Goal: Complete application form

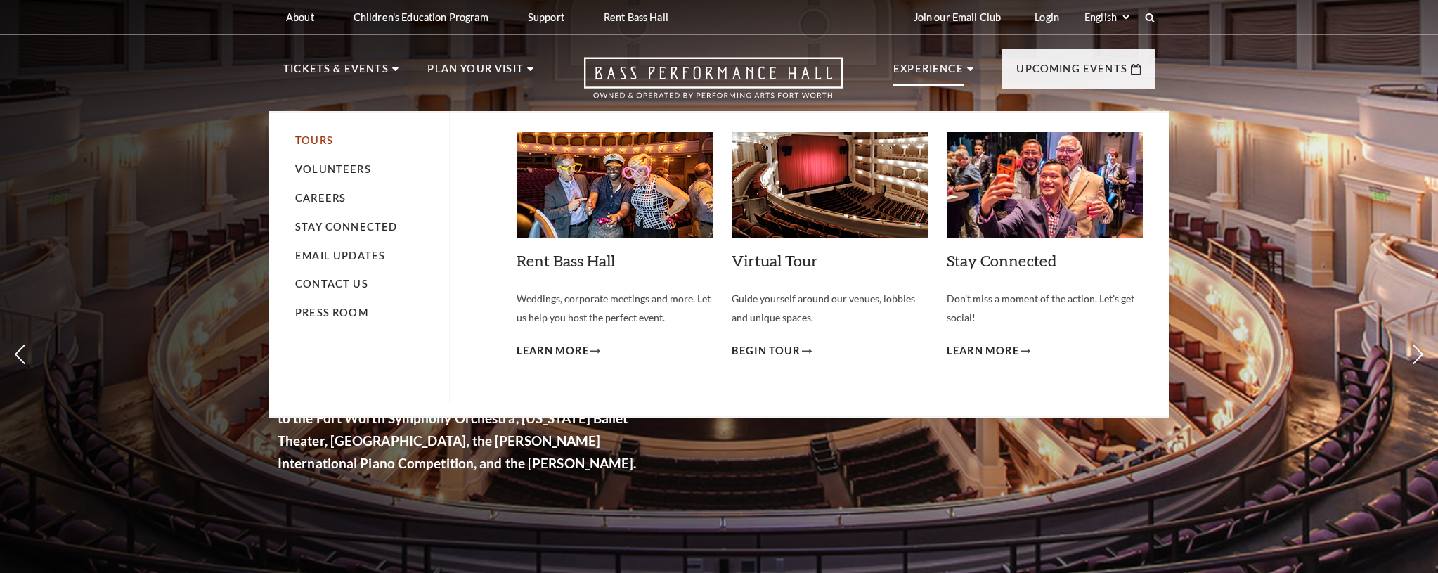
click at [326, 139] on link "Tours" at bounding box center [314, 140] width 38 height 12
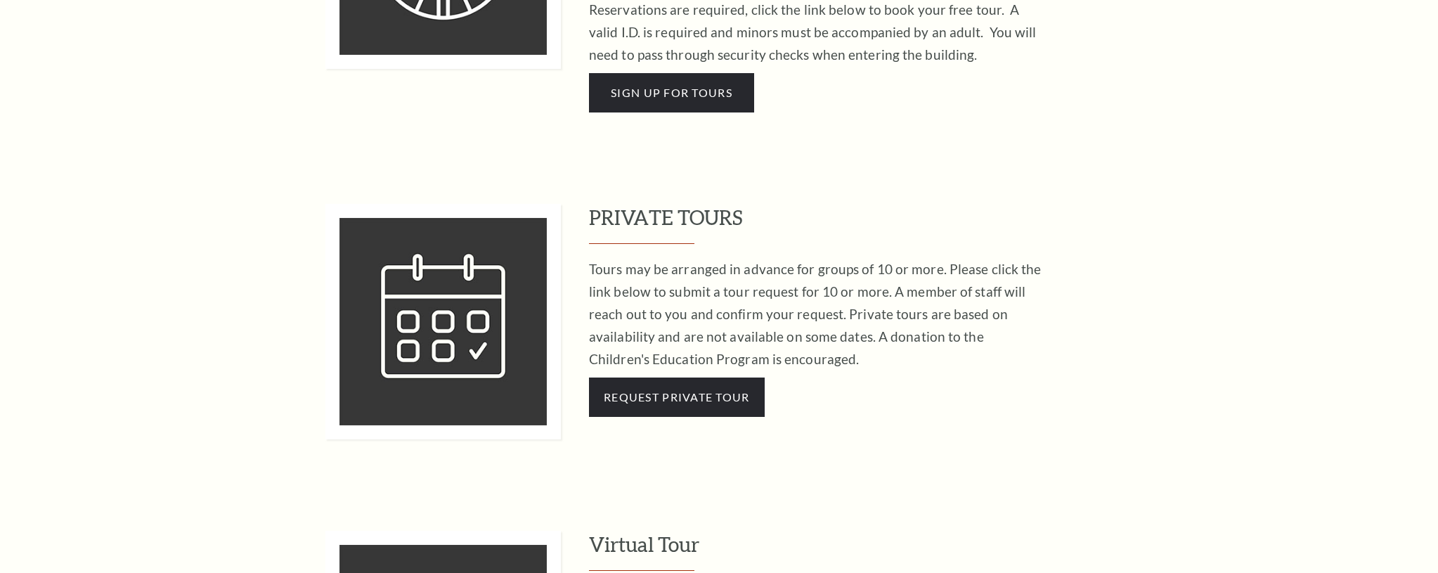
scroll to position [1113, 0]
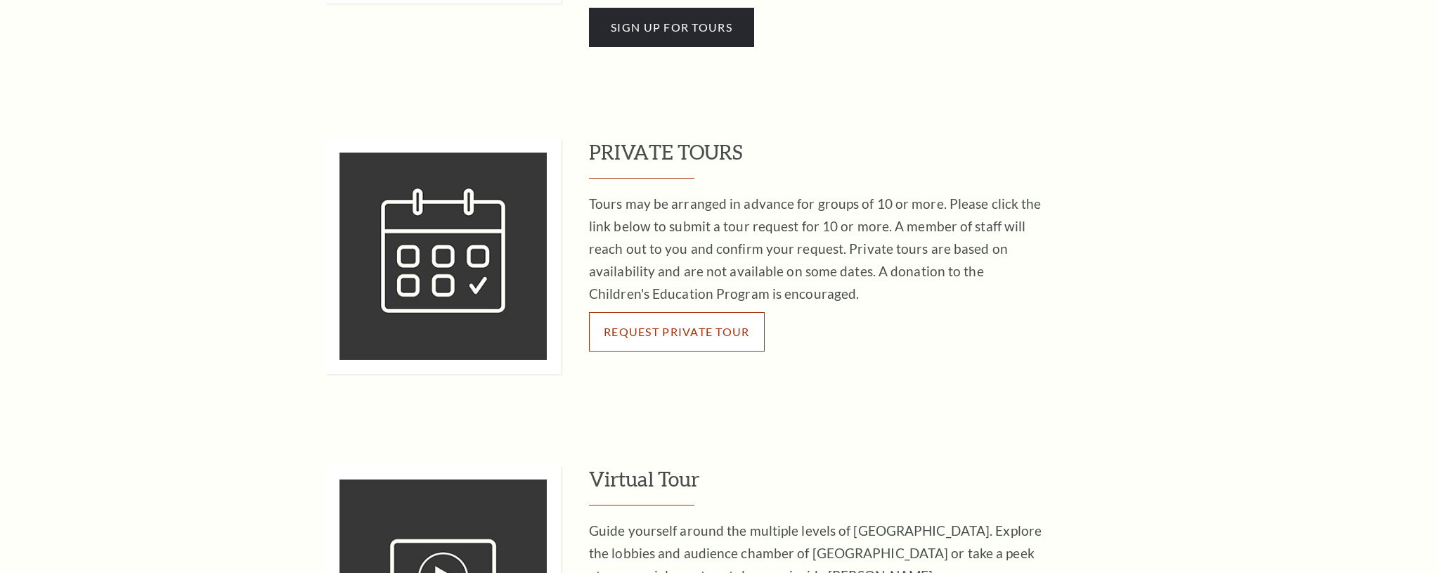
click at [649, 322] on link "Request Private Tour" at bounding box center [677, 331] width 176 height 39
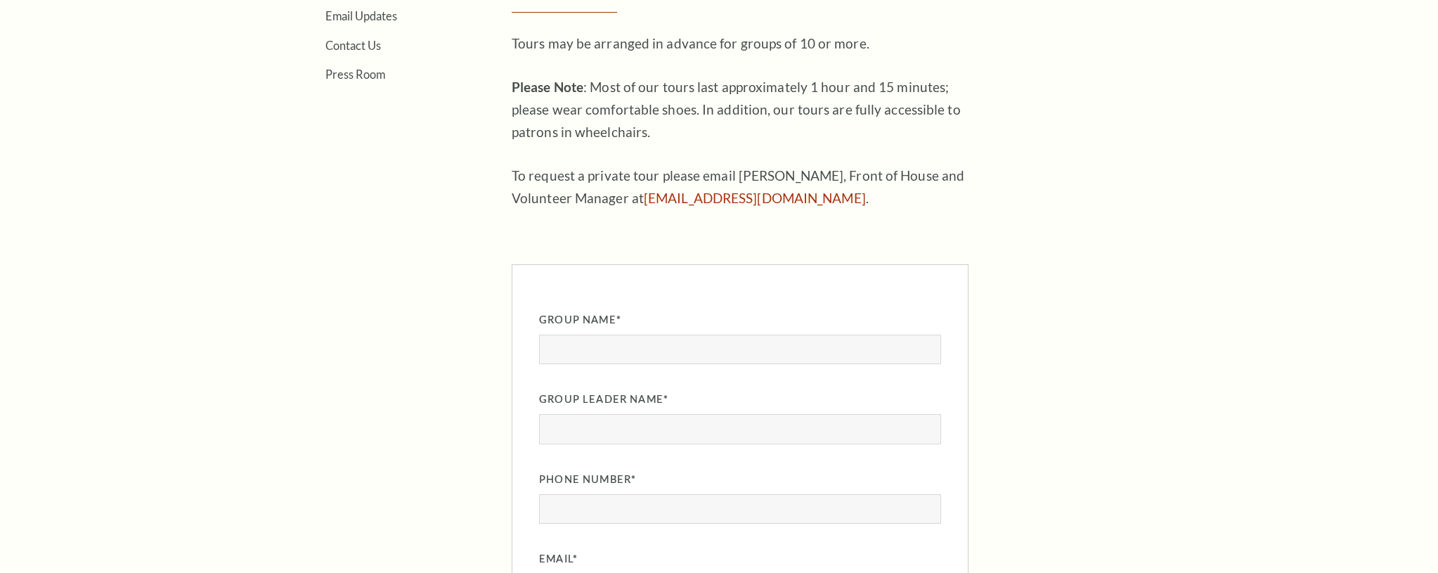
scroll to position [586, 0]
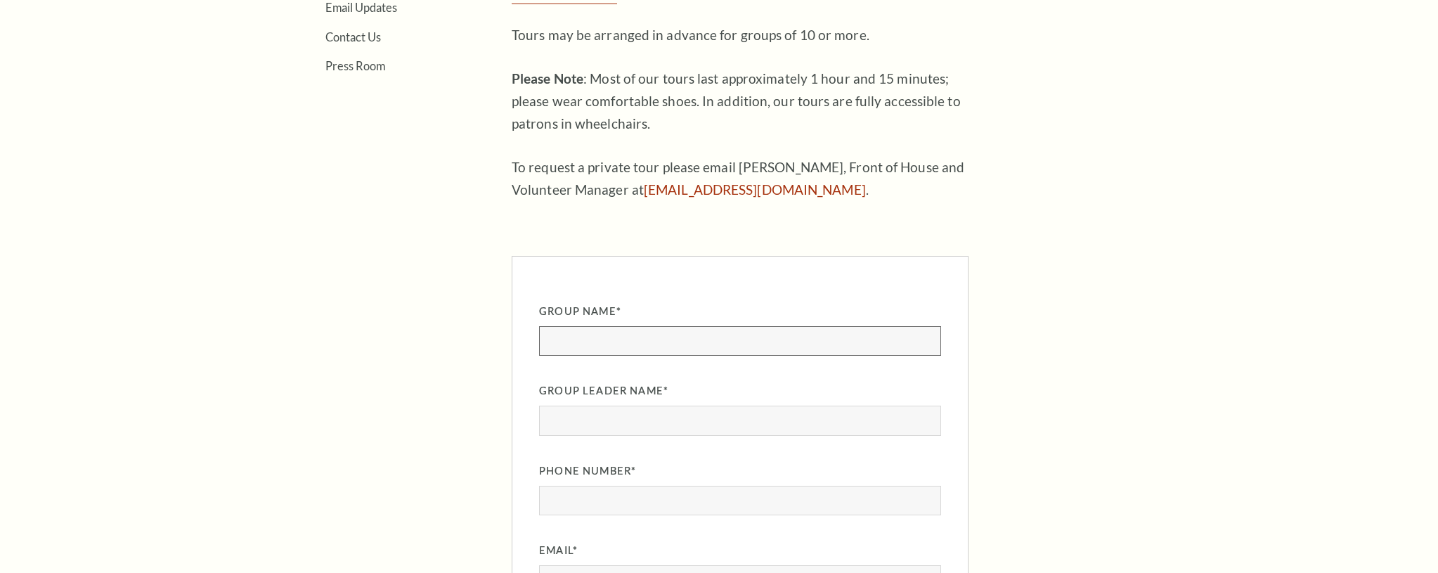
click at [716, 331] on input "Group Name" at bounding box center [740, 341] width 402 height 30
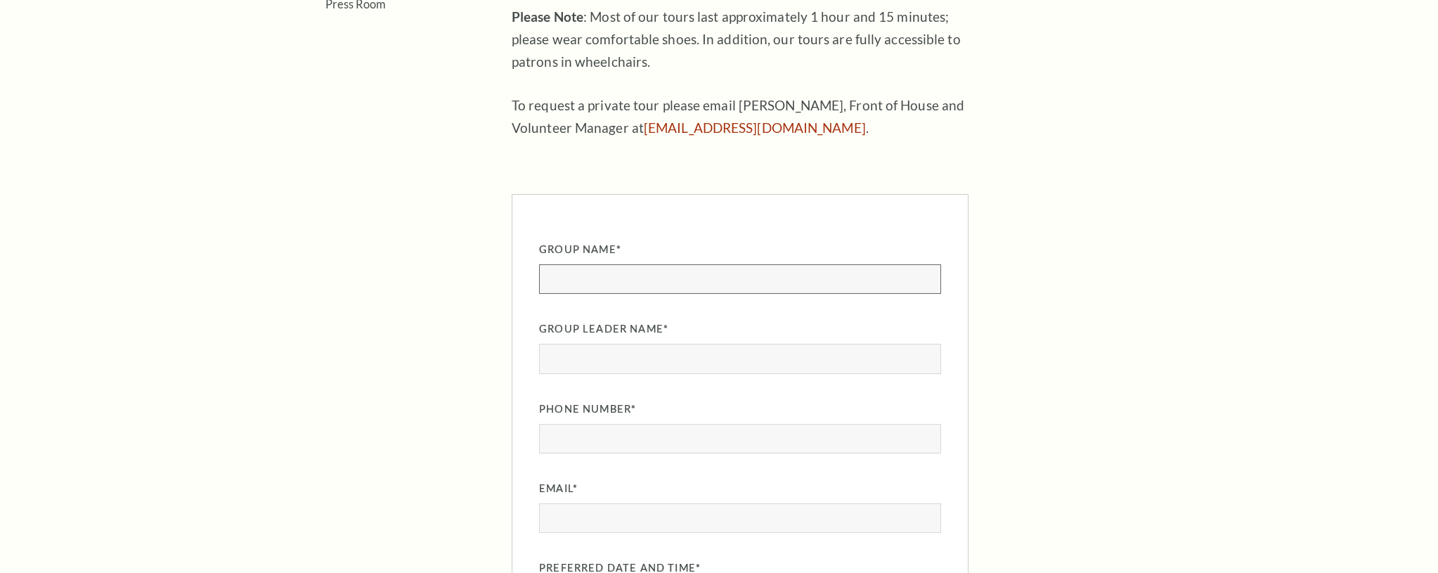
scroll to position [700, 0]
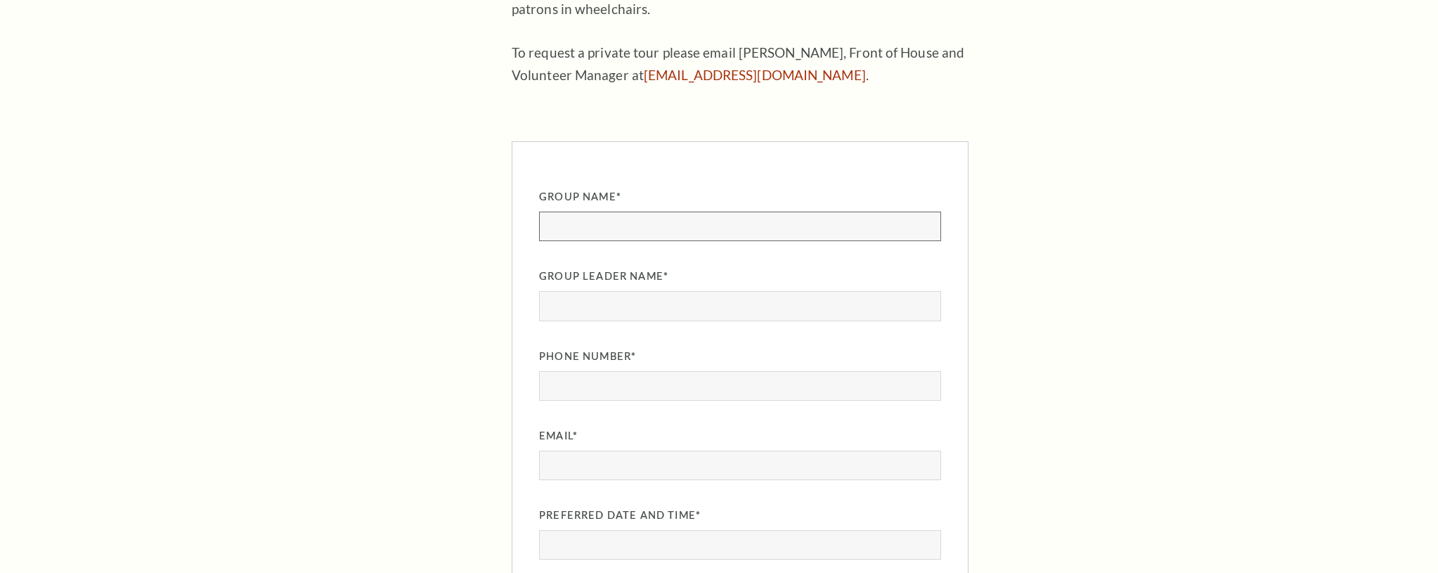
click at [691, 225] on input "Group Name" at bounding box center [740, 227] width 402 height 30
type input "Allyns Group"
click at [639, 309] on input "Group Leader Name" at bounding box center [740, 306] width 402 height 30
click at [626, 387] on input "Phone Number" at bounding box center [740, 386] width 402 height 30
type input "8172124245"
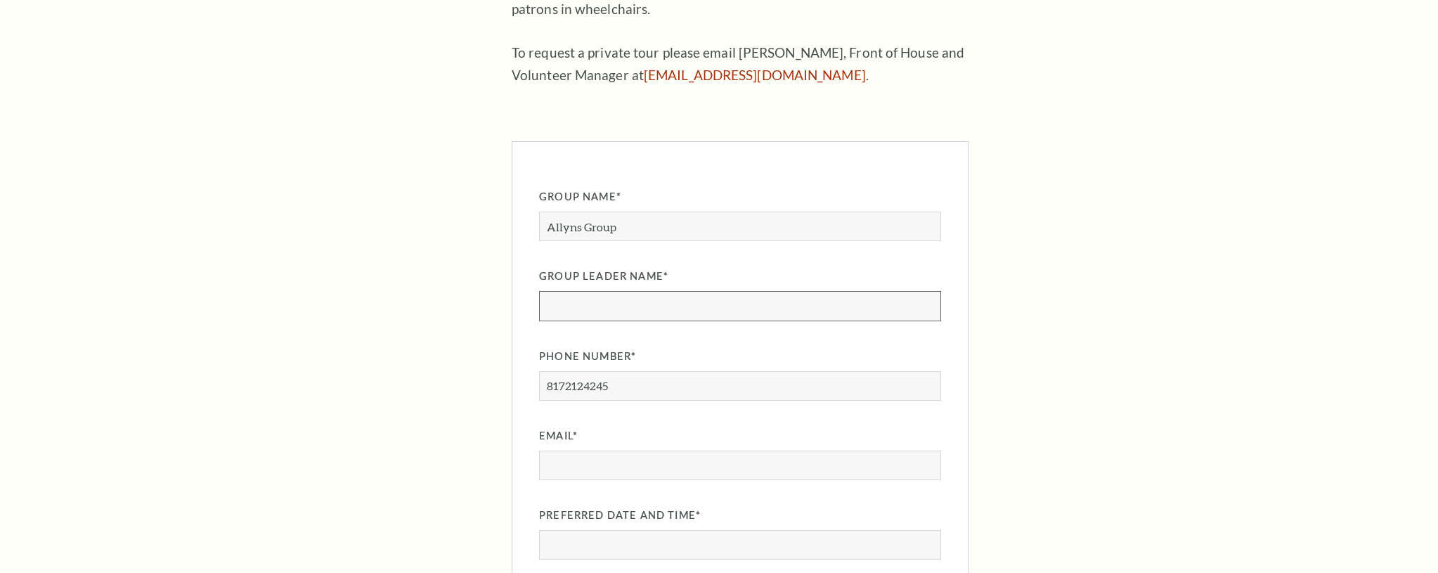
click at [673, 302] on input "Group Leader Name" at bounding box center [740, 306] width 402 height 30
type input "Allyn Welker"
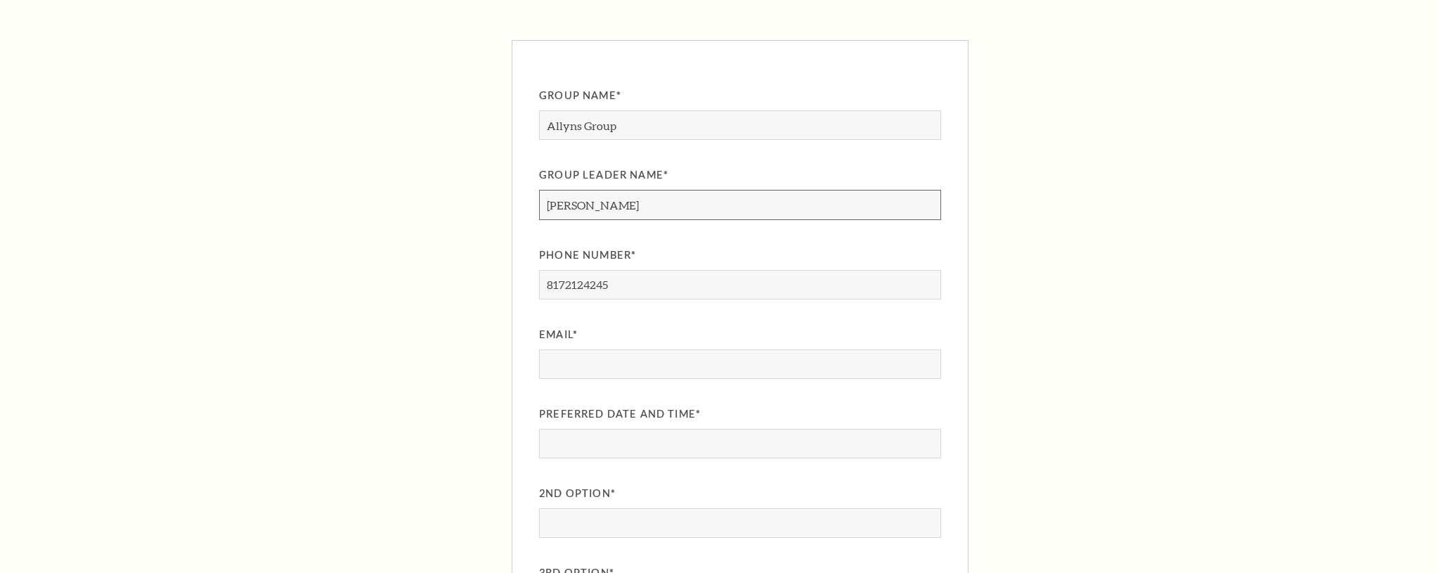
scroll to position [820, 0]
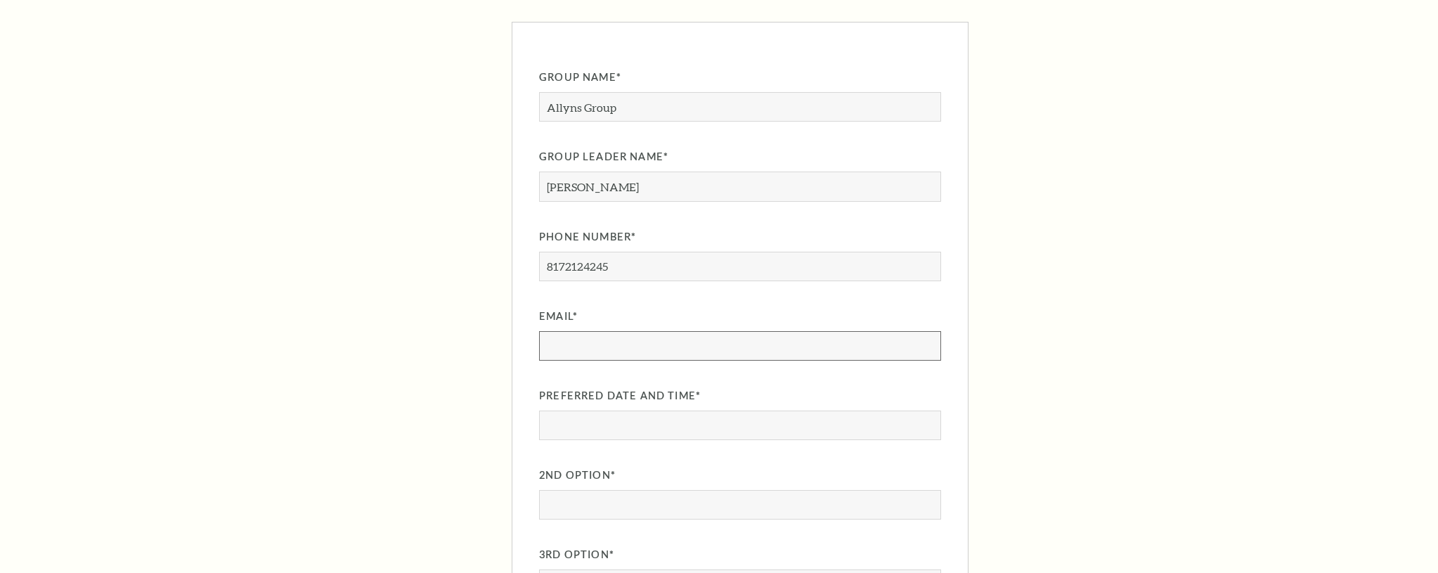
click at [683, 340] on input "Email" at bounding box center [740, 346] width 402 height 30
type input "awelker@basshall.com"
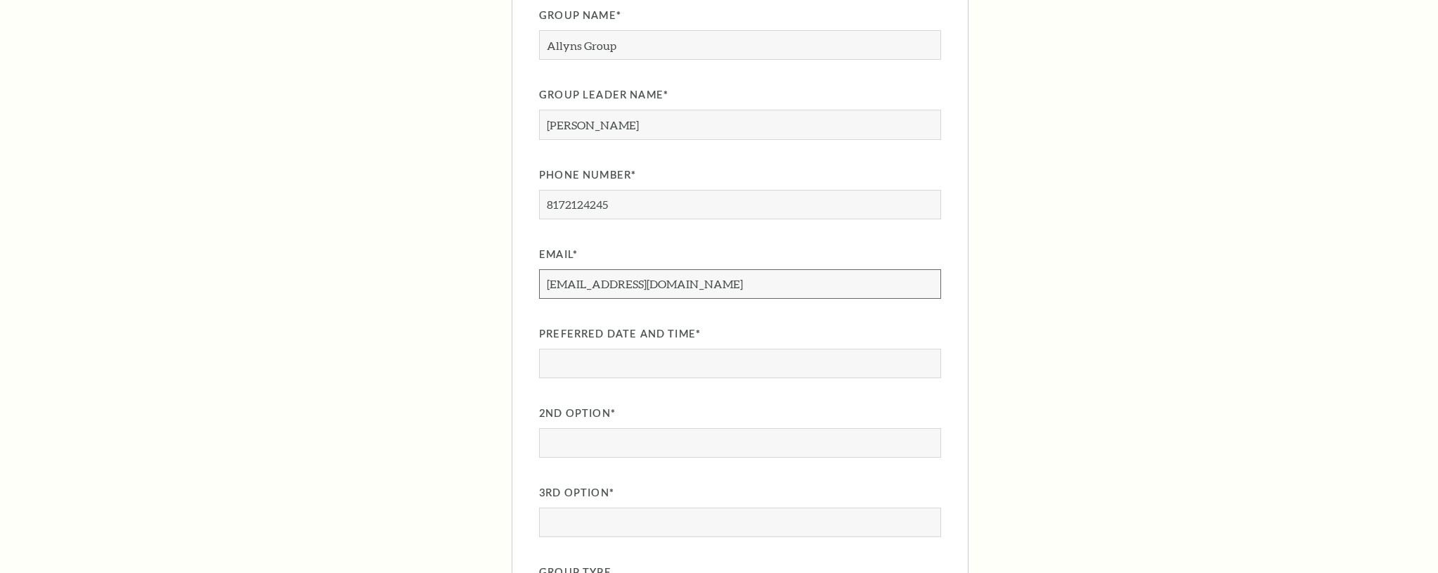
scroll to position [881, 0]
click at [688, 357] on input "Preferred Date and Time" at bounding box center [740, 364] width 402 height 30
type input "08/29/2025 at 10am"
click at [647, 436] on input "2nd Option" at bounding box center [740, 444] width 402 height 30
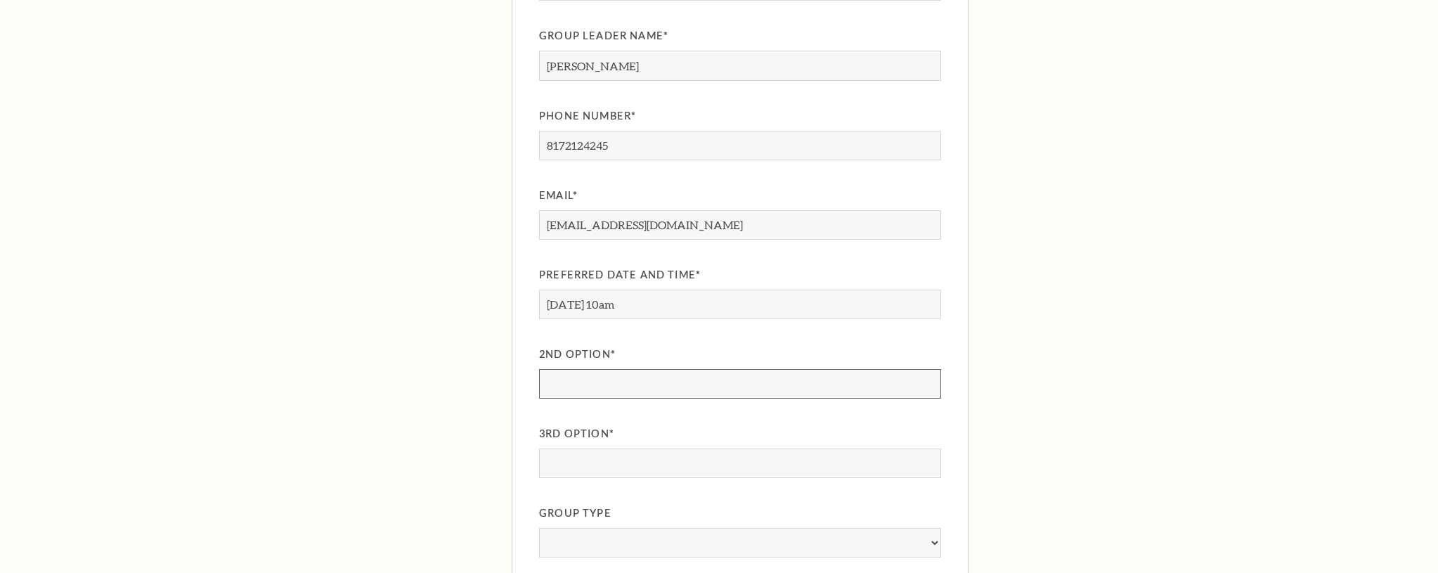
scroll to position [972, 0]
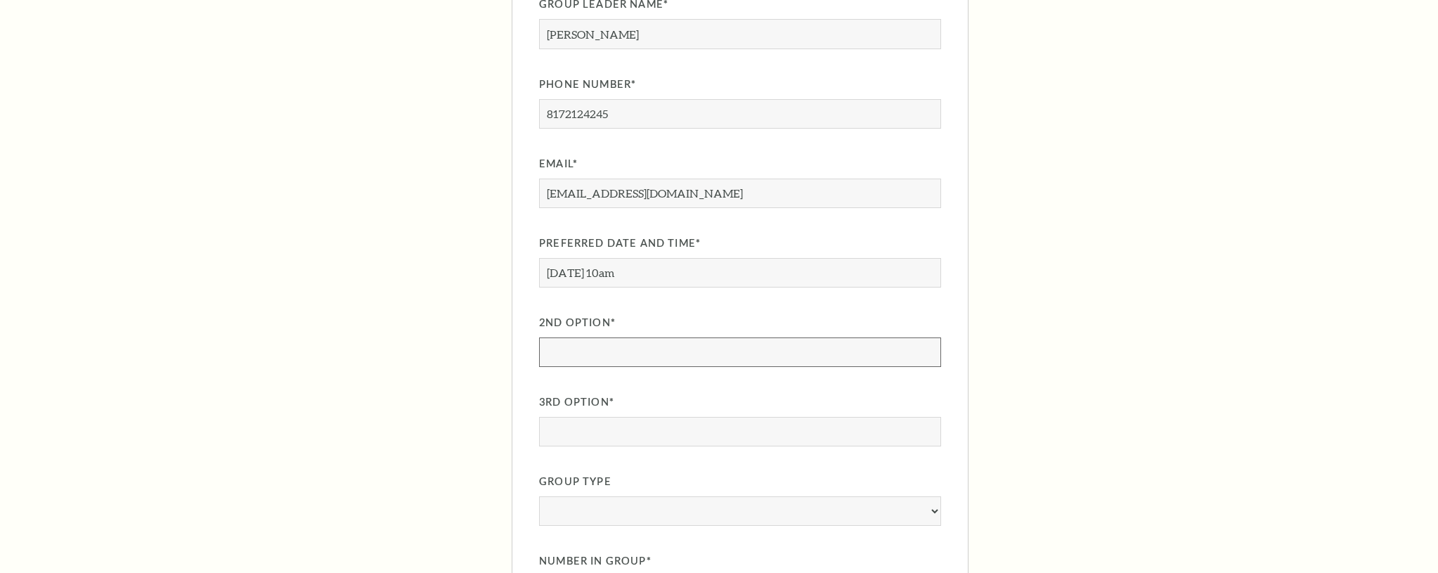
click at [636, 344] on input "2nd Option" at bounding box center [740, 352] width 402 height 30
type input "9/01/25 2pm"
click at [636, 425] on input "3rd Option" at bounding box center [740, 432] width 402 height 30
type input "10/1/2025 3pm"
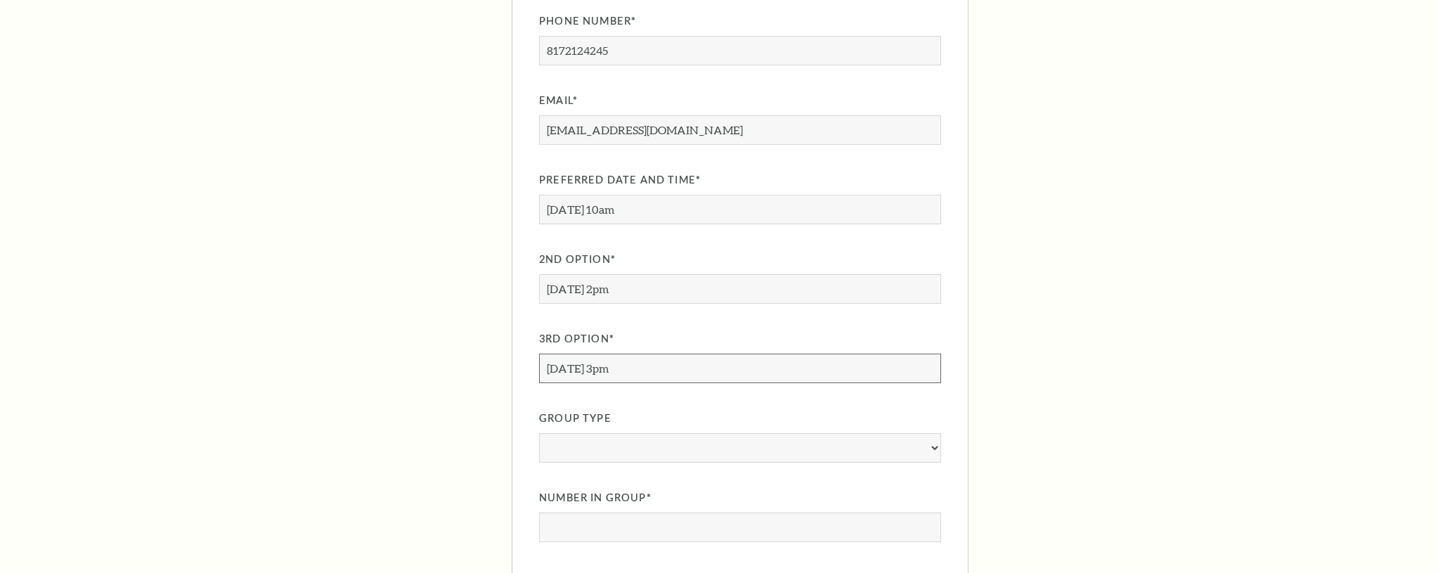
scroll to position [1083, 0]
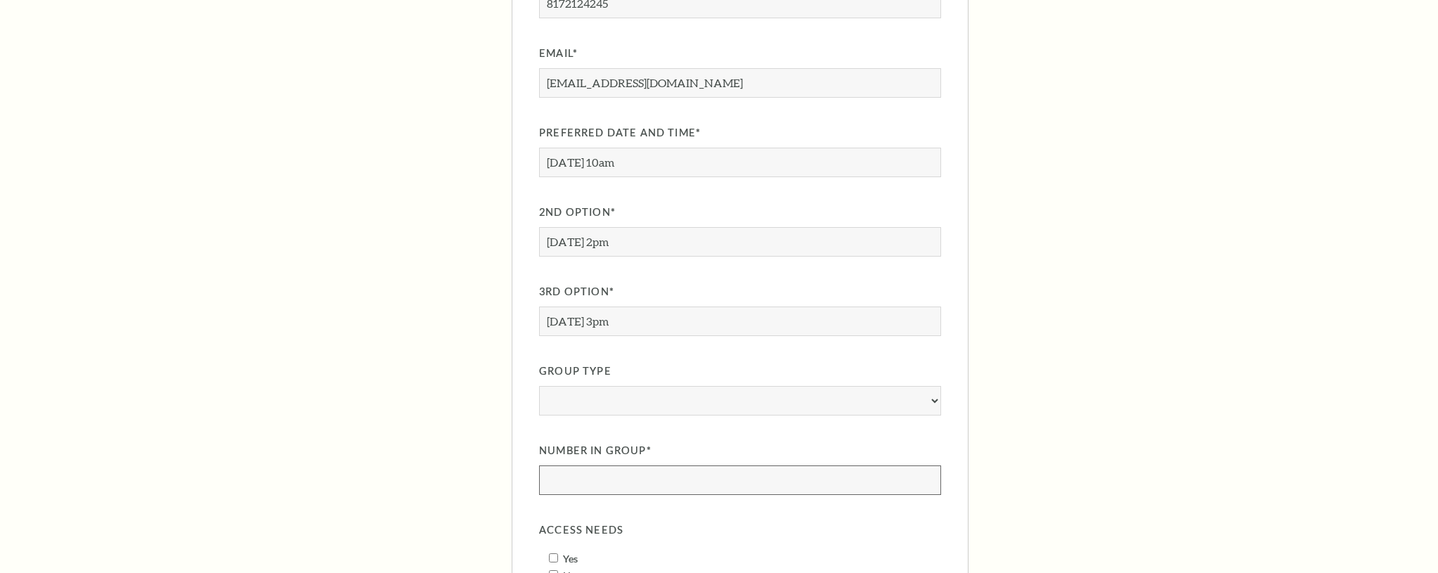
click at [657, 484] on input "Number in Group" at bounding box center [740, 480] width 402 height 30
click at [664, 393] on select "Church/Religious Organization Corporate College/University Dance/Theater/Music …" at bounding box center [740, 401] width 402 height 30
select select "Other"
click at [539, 386] on select "Church/Religious Organization Corporate College/University Dance/Theater/Music …" at bounding box center [740, 401] width 402 height 30
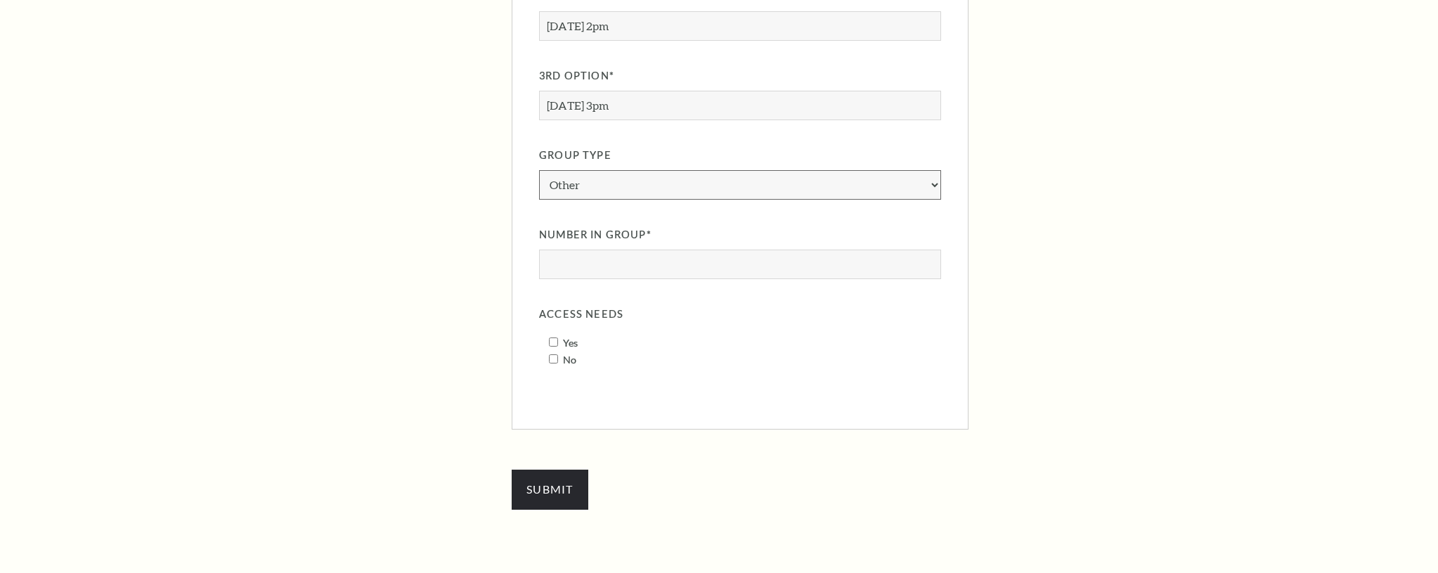
scroll to position [1301, 0]
click at [676, 266] on input "Number in Group" at bounding box center [740, 262] width 402 height 30
type input "20"
click at [569, 358] on label "No" at bounding box center [569, 357] width 13 height 12
click at [558, 358] on input "No" at bounding box center [553, 356] width 9 height 9
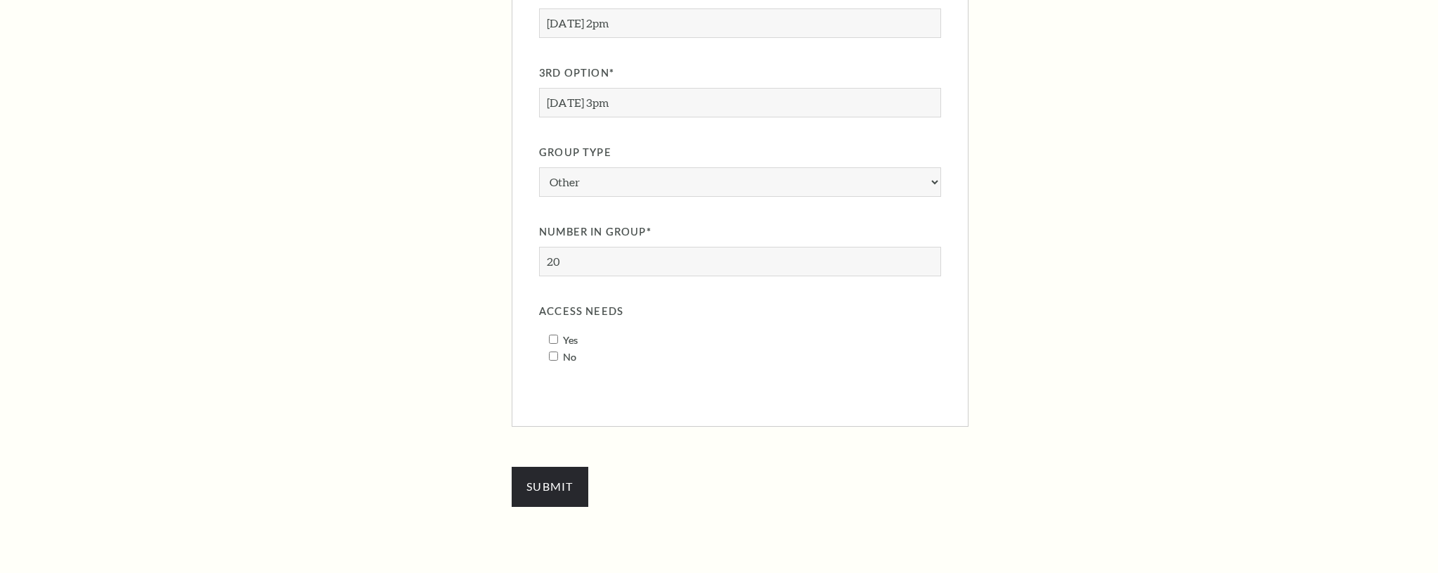
checkbox input "true"
click at [526, 490] on input "Submit" at bounding box center [550, 486] width 77 height 39
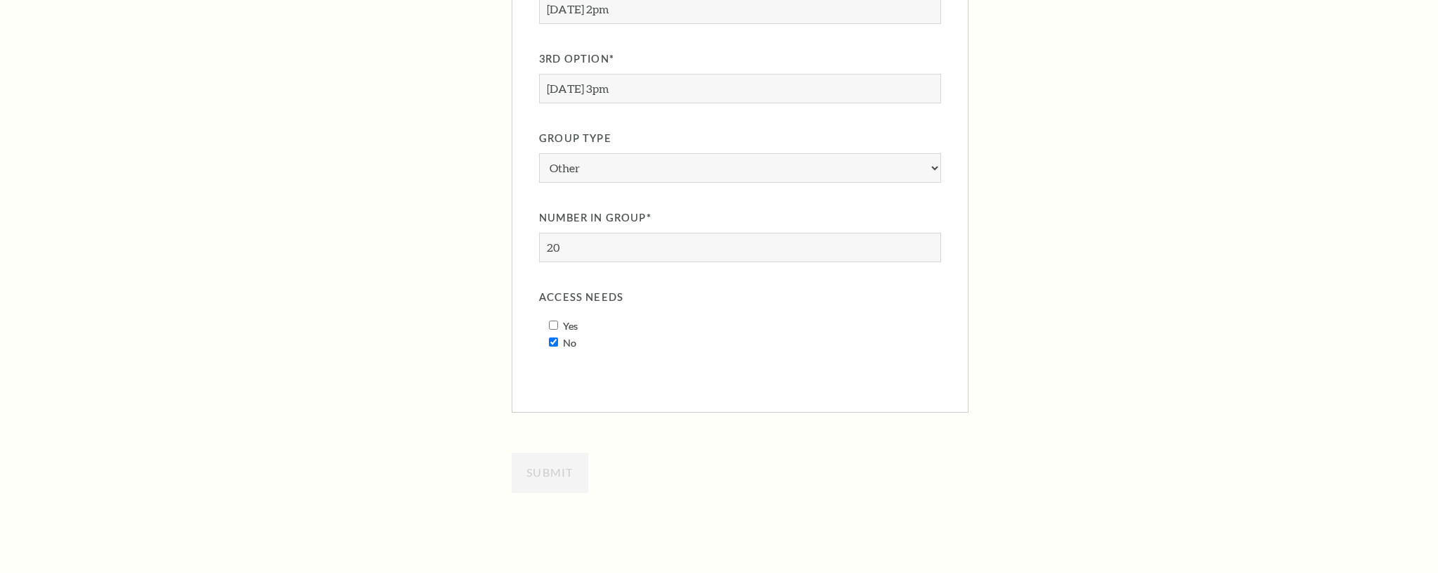
scroll to position [1321, 0]
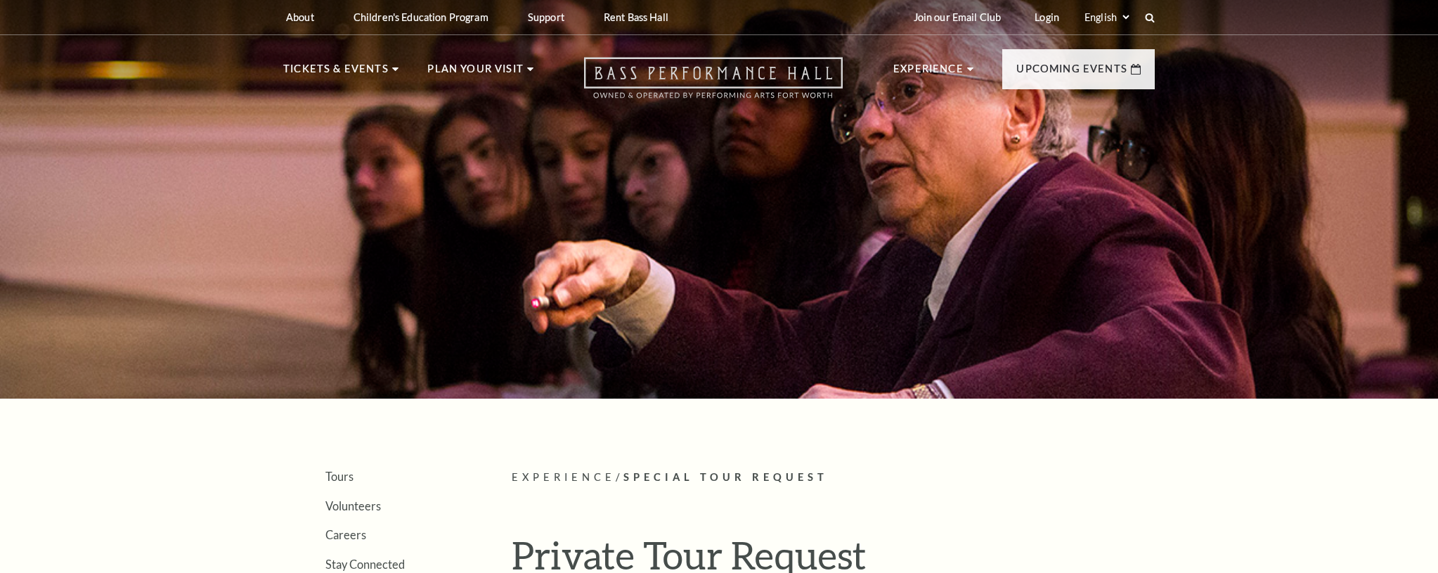
click at [777, 63] on icon at bounding box center [713, 77] width 259 height 41
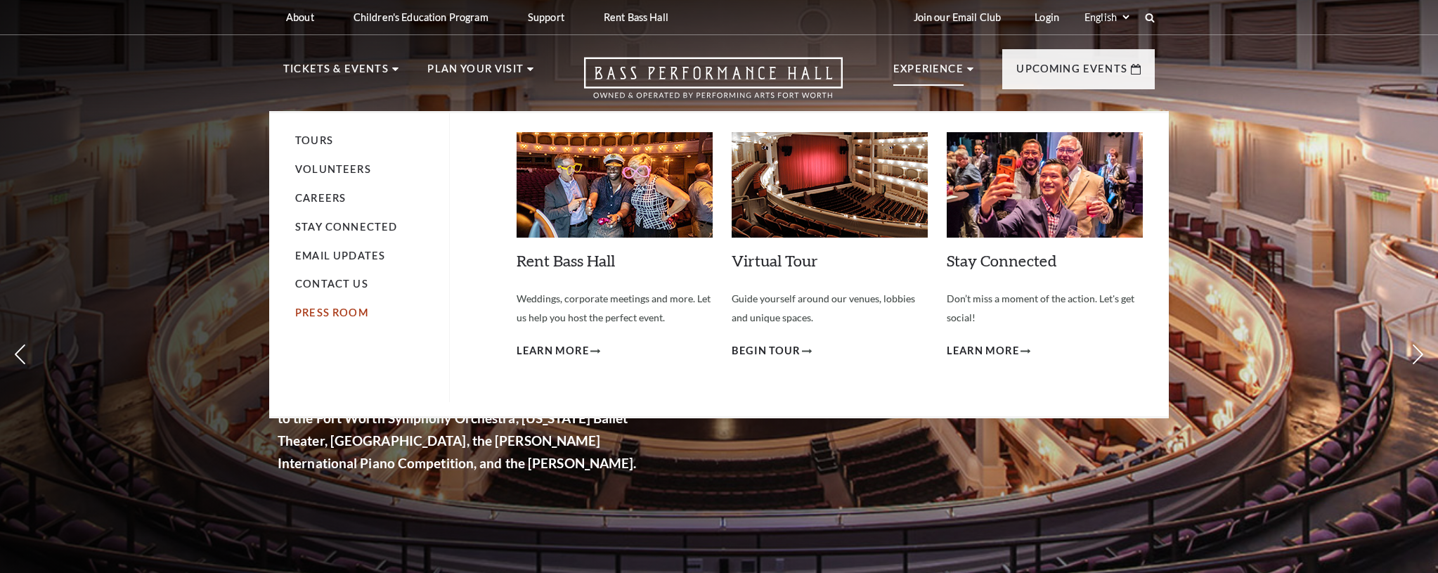
click at [308, 318] on link "Press Room" at bounding box center [331, 313] width 73 height 12
click at [303, 314] on link "Press Room" at bounding box center [331, 313] width 73 height 12
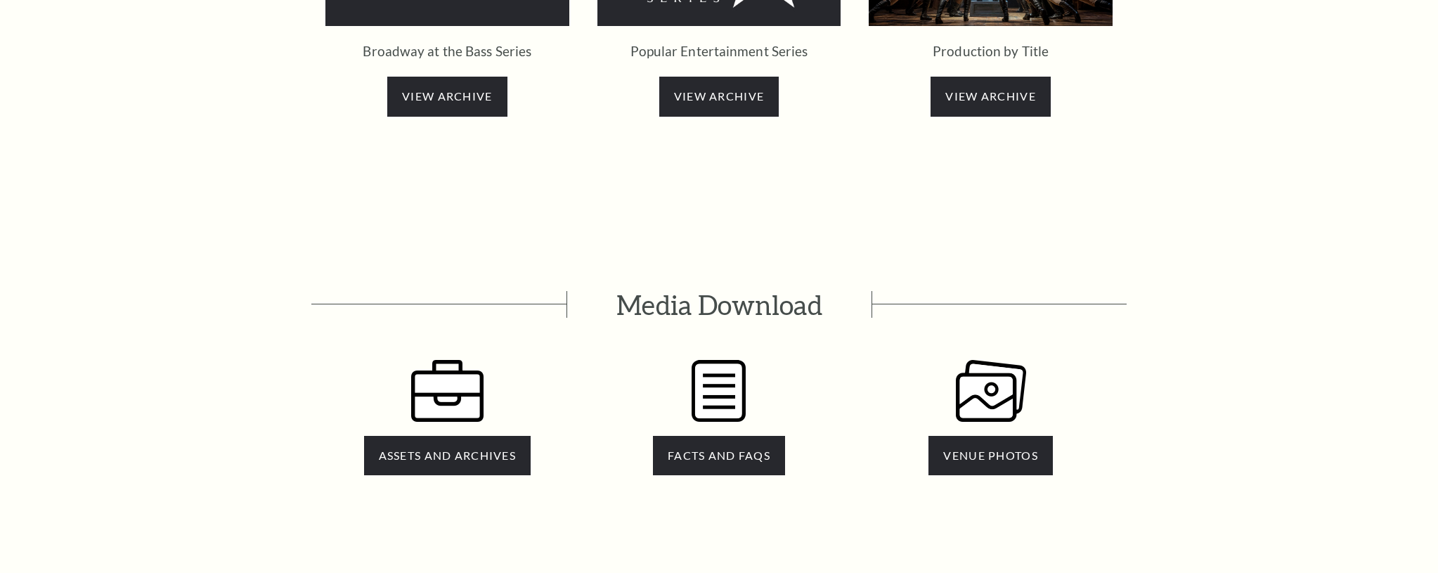
scroll to position [2937, 0]
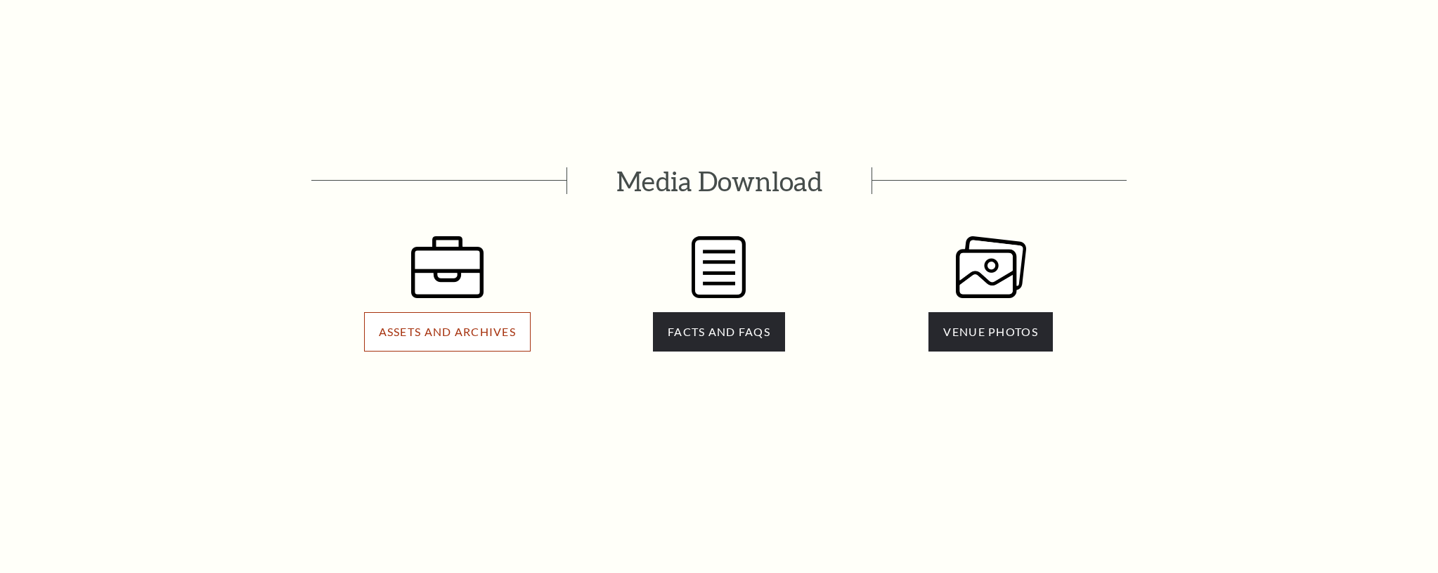
click at [438, 325] on span "ASSETS AND ARCHIVES" at bounding box center [447, 331] width 137 height 13
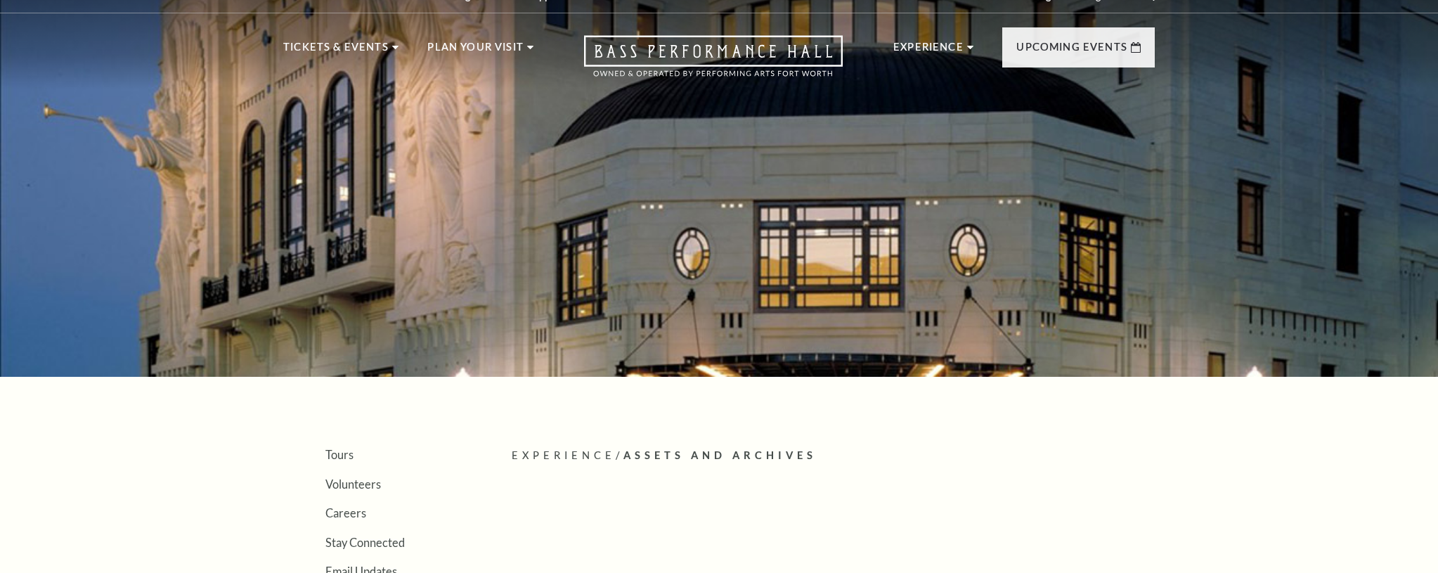
scroll to position [34, 0]
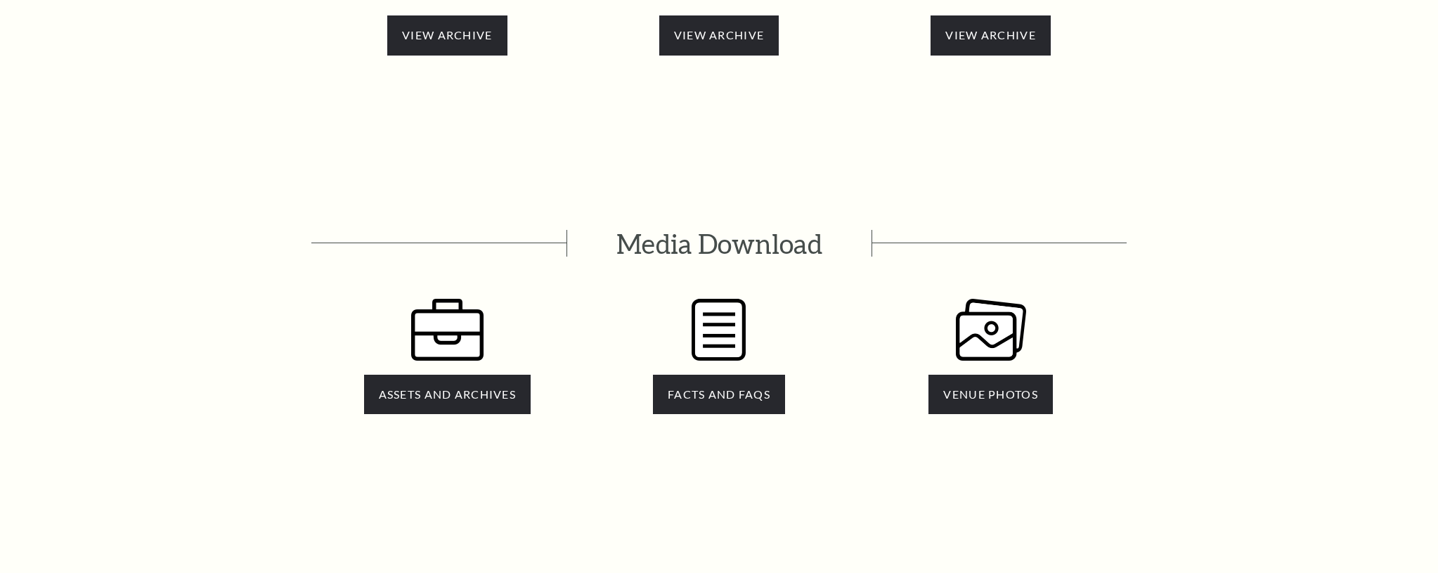
scroll to position [2802, 0]
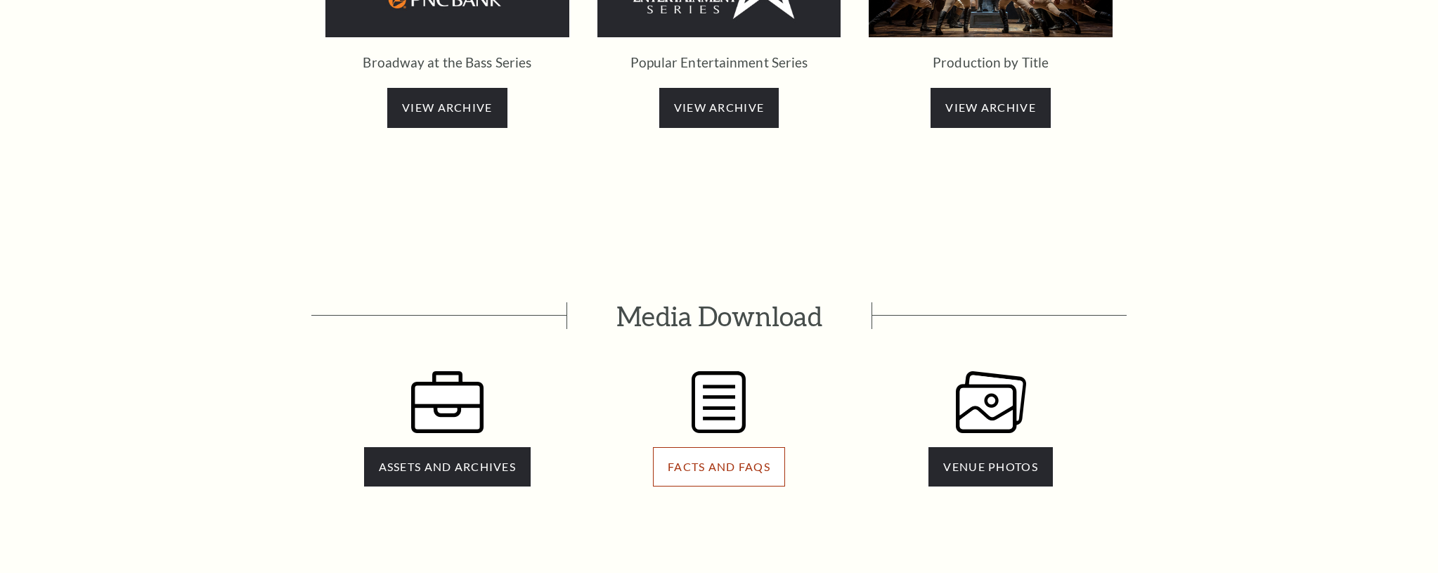
drag, startPoint x: 736, startPoint y: 401, endPoint x: 726, endPoint y: 401, distance: 10.5
click at [736, 447] on link "FACTS AND FAQS" at bounding box center [719, 466] width 132 height 39
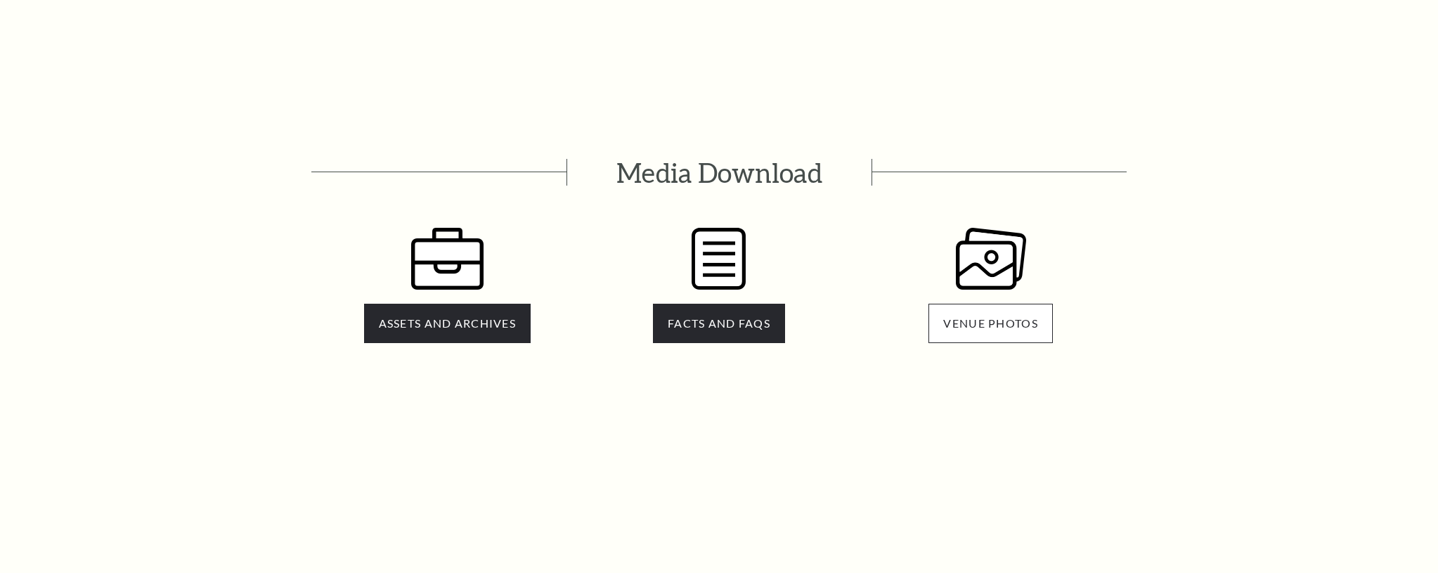
scroll to position [2941, 0]
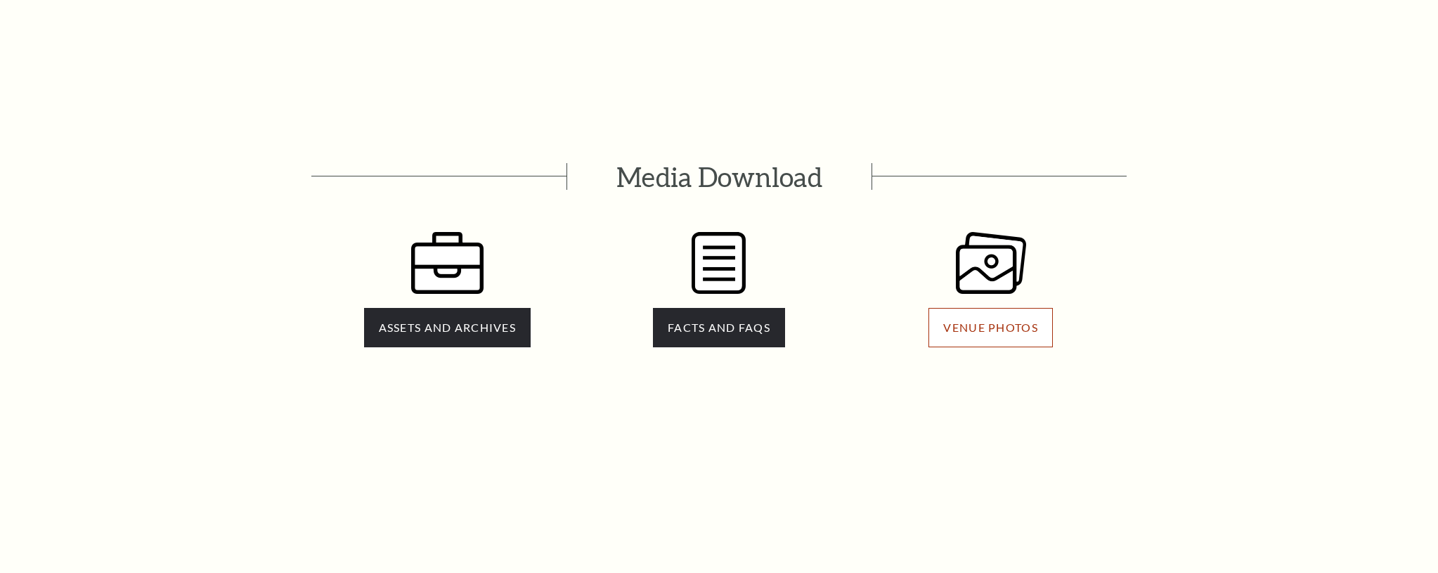
click at [999, 321] on span "VENUE PHOTOS" at bounding box center [991, 327] width 94 height 13
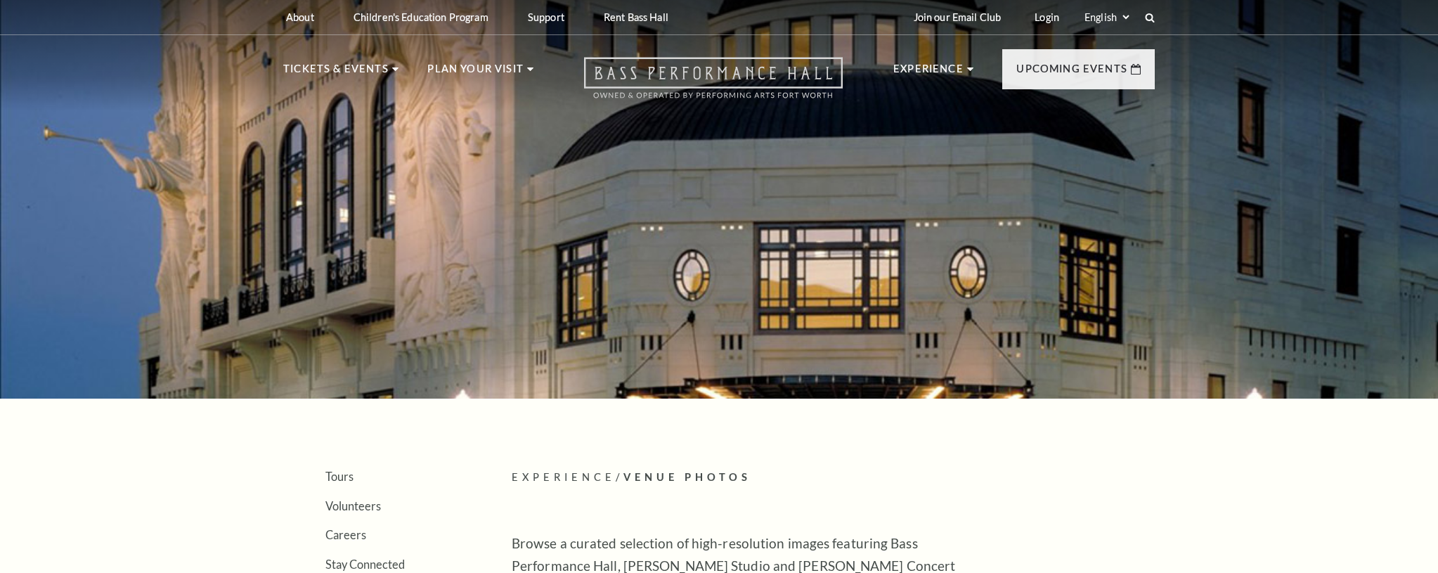
click at [659, 77] on icon at bounding box center [713, 77] width 259 height 41
